Goal: Check status: Check status

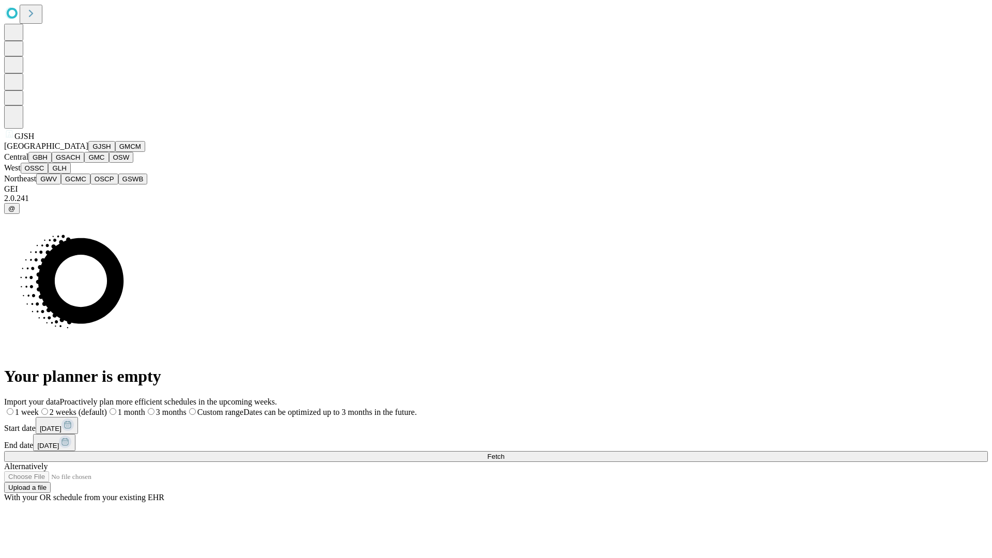
click at [88, 152] on button "GJSH" at bounding box center [101, 146] width 27 height 11
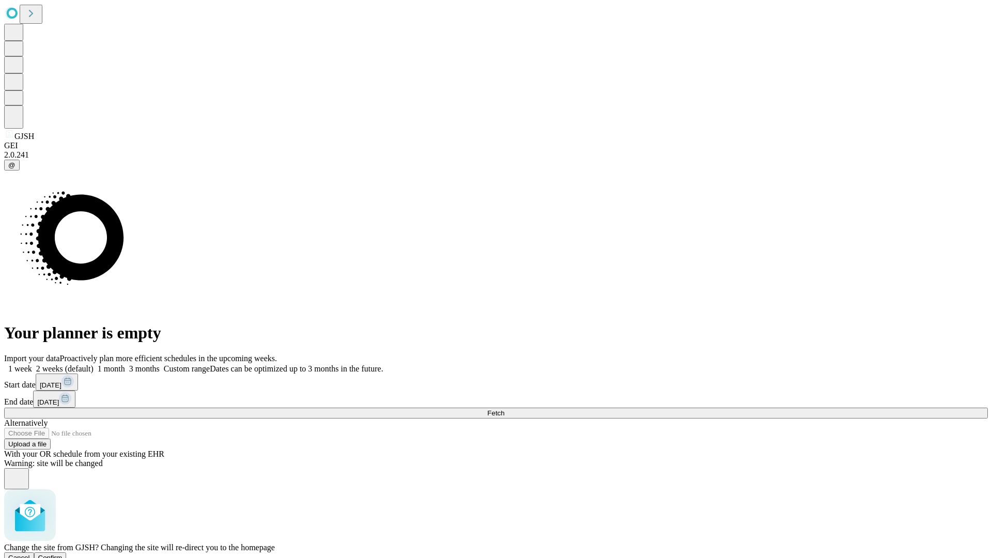
click at [63, 554] on span "Confirm" at bounding box center [50, 558] width 24 height 8
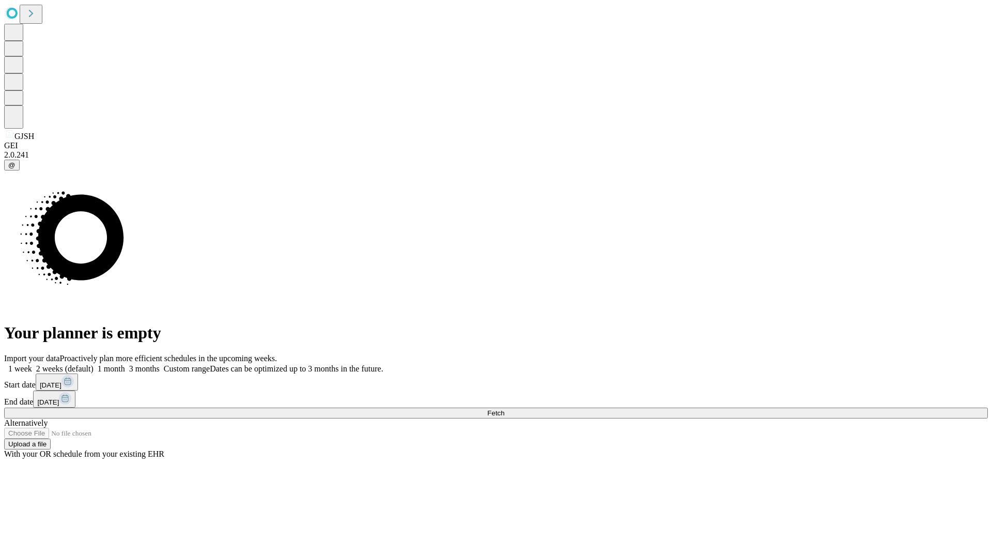
click at [125, 364] on label "1 month" at bounding box center [110, 368] width 32 height 9
click at [504, 409] on span "Fetch" at bounding box center [495, 413] width 17 height 8
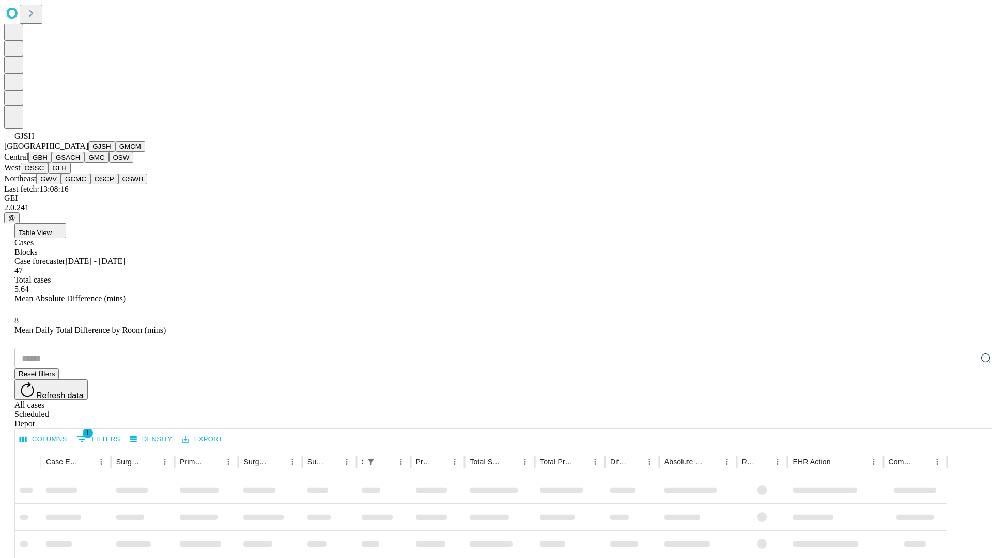
click at [115, 152] on button "GMCM" at bounding box center [130, 146] width 30 height 11
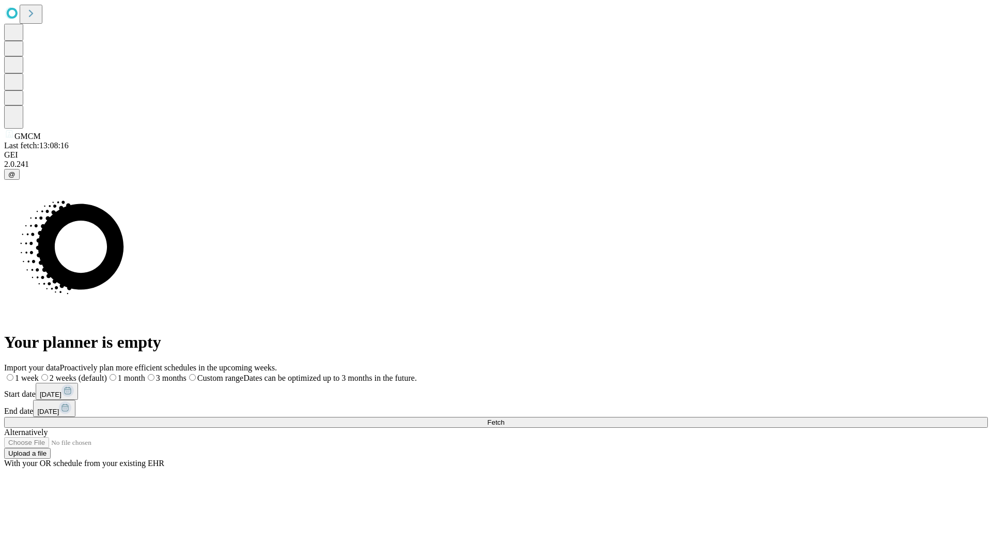
click at [504, 419] on span "Fetch" at bounding box center [495, 423] width 17 height 8
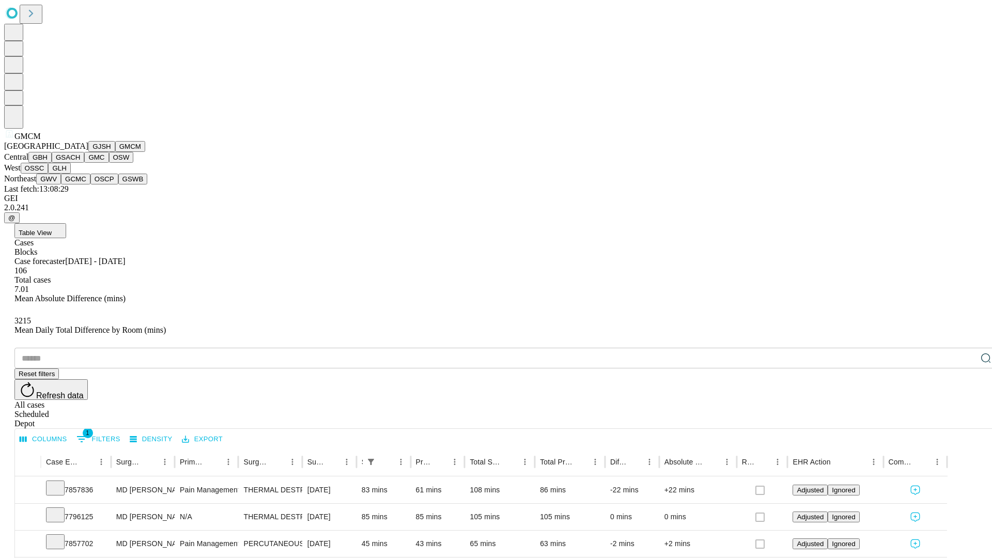
click at [52, 163] on button "GBH" at bounding box center [39, 157] width 23 height 11
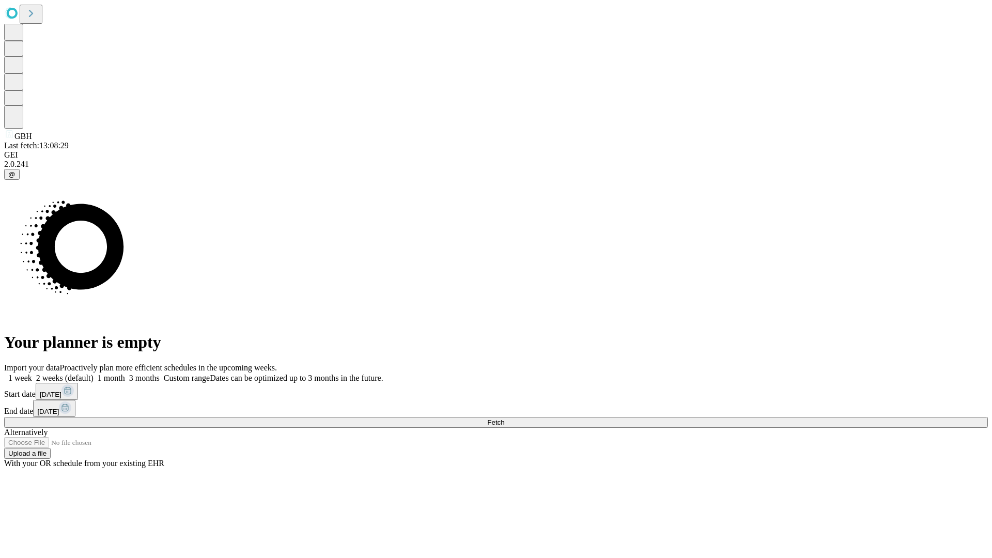
click at [125, 374] on label "1 month" at bounding box center [110, 378] width 32 height 9
click at [504, 419] on span "Fetch" at bounding box center [495, 423] width 17 height 8
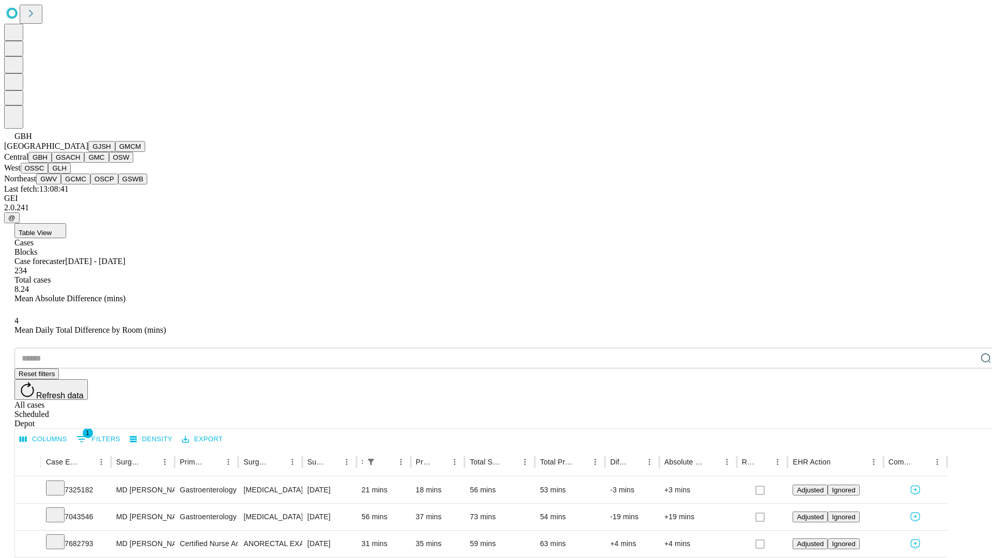
click at [80, 163] on button "GSACH" at bounding box center [68, 157] width 33 height 11
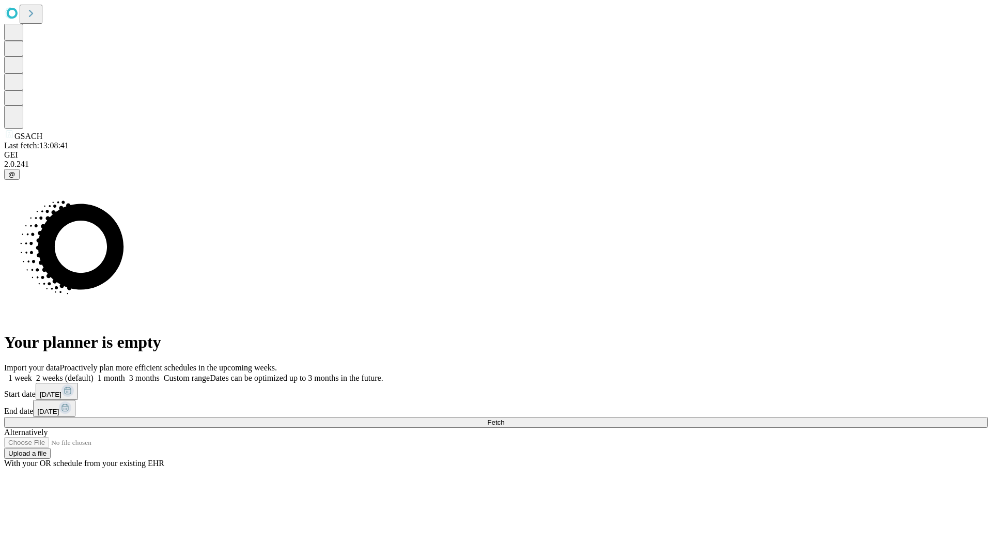
click at [125, 374] on label "1 month" at bounding box center [110, 378] width 32 height 9
click at [504, 419] on span "Fetch" at bounding box center [495, 423] width 17 height 8
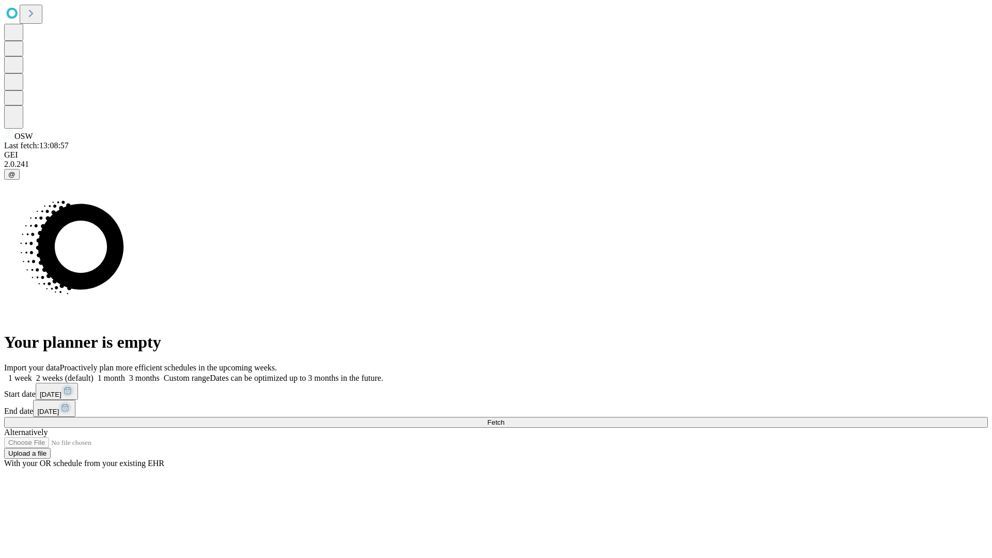
click at [125, 374] on label "1 month" at bounding box center [110, 378] width 32 height 9
click at [504, 419] on span "Fetch" at bounding box center [495, 423] width 17 height 8
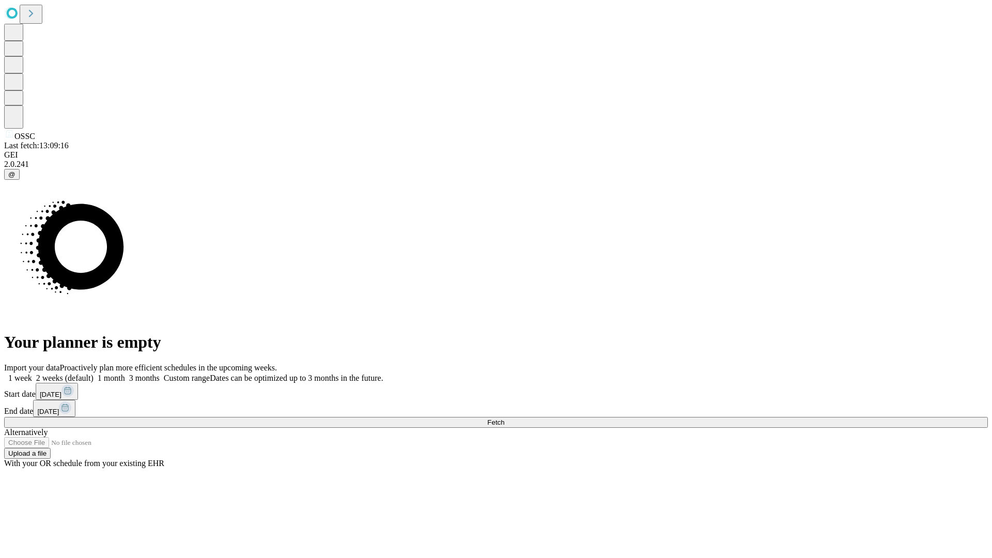
click at [504, 419] on span "Fetch" at bounding box center [495, 423] width 17 height 8
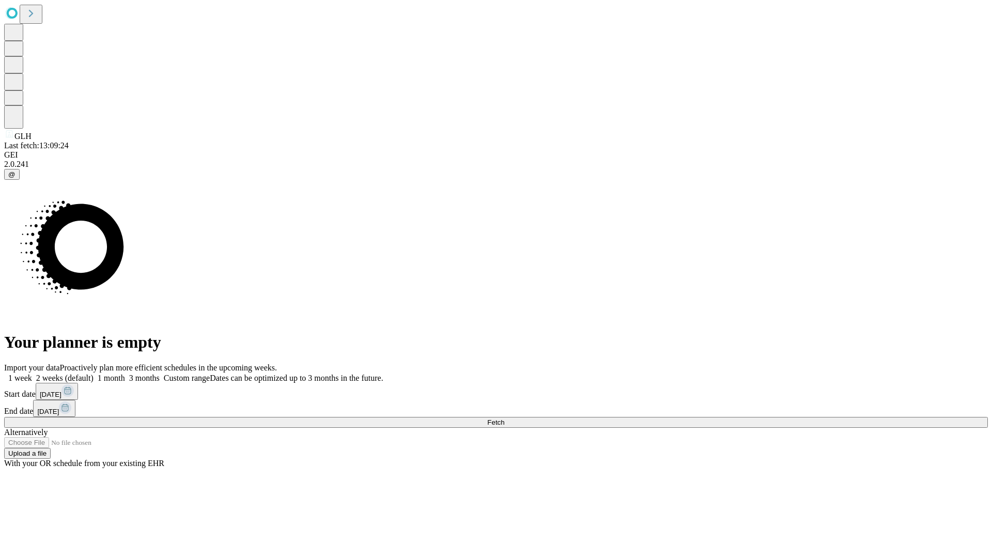
click at [125, 374] on label "1 month" at bounding box center [110, 378] width 32 height 9
click at [504, 419] on span "Fetch" at bounding box center [495, 423] width 17 height 8
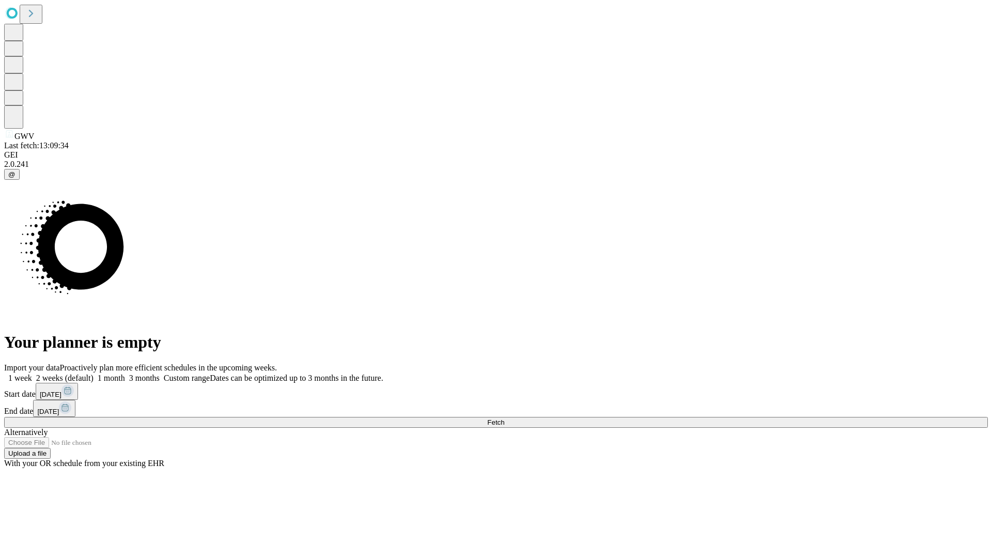
click at [125, 374] on label "1 month" at bounding box center [110, 378] width 32 height 9
click at [504, 419] on span "Fetch" at bounding box center [495, 423] width 17 height 8
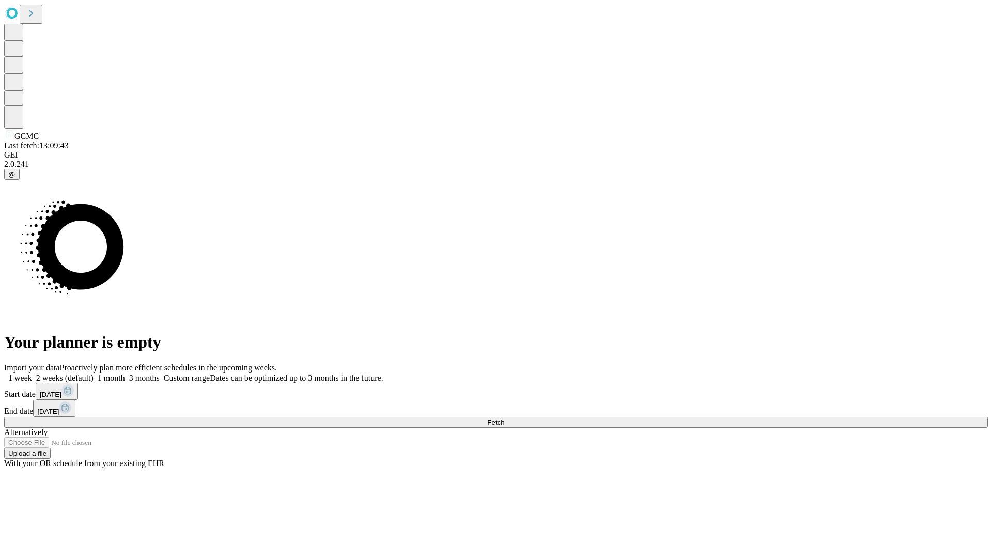
click at [125, 374] on label "1 month" at bounding box center [110, 378] width 32 height 9
click at [504, 419] on span "Fetch" at bounding box center [495, 423] width 17 height 8
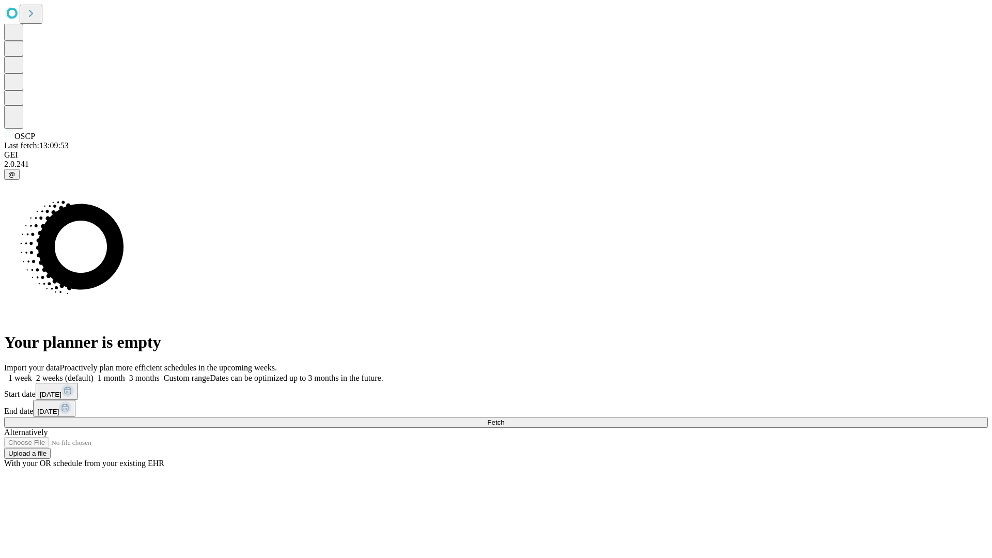
click at [504, 419] on span "Fetch" at bounding box center [495, 423] width 17 height 8
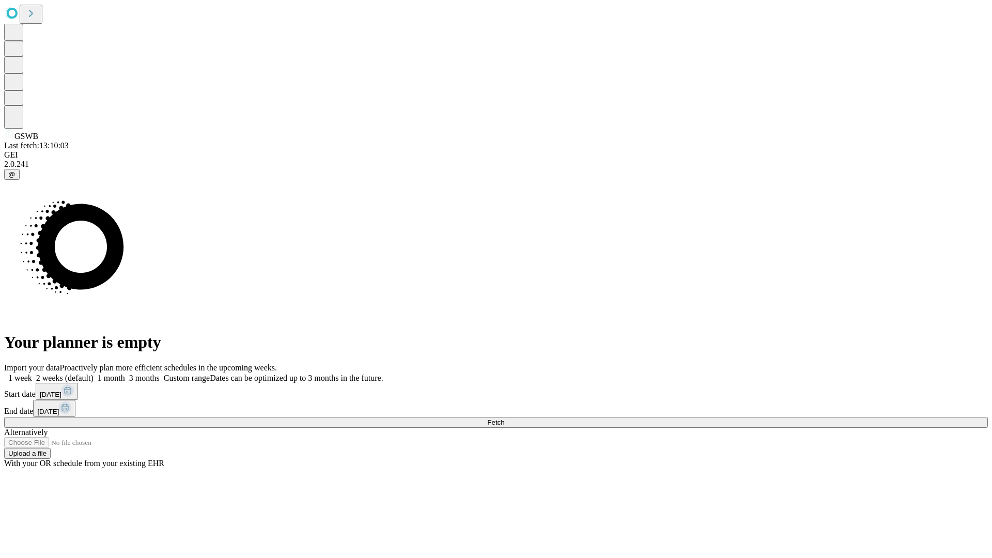
click at [125, 374] on label "1 month" at bounding box center [110, 378] width 32 height 9
click at [504, 419] on span "Fetch" at bounding box center [495, 423] width 17 height 8
